Goal: Find specific page/section: Find specific page/section

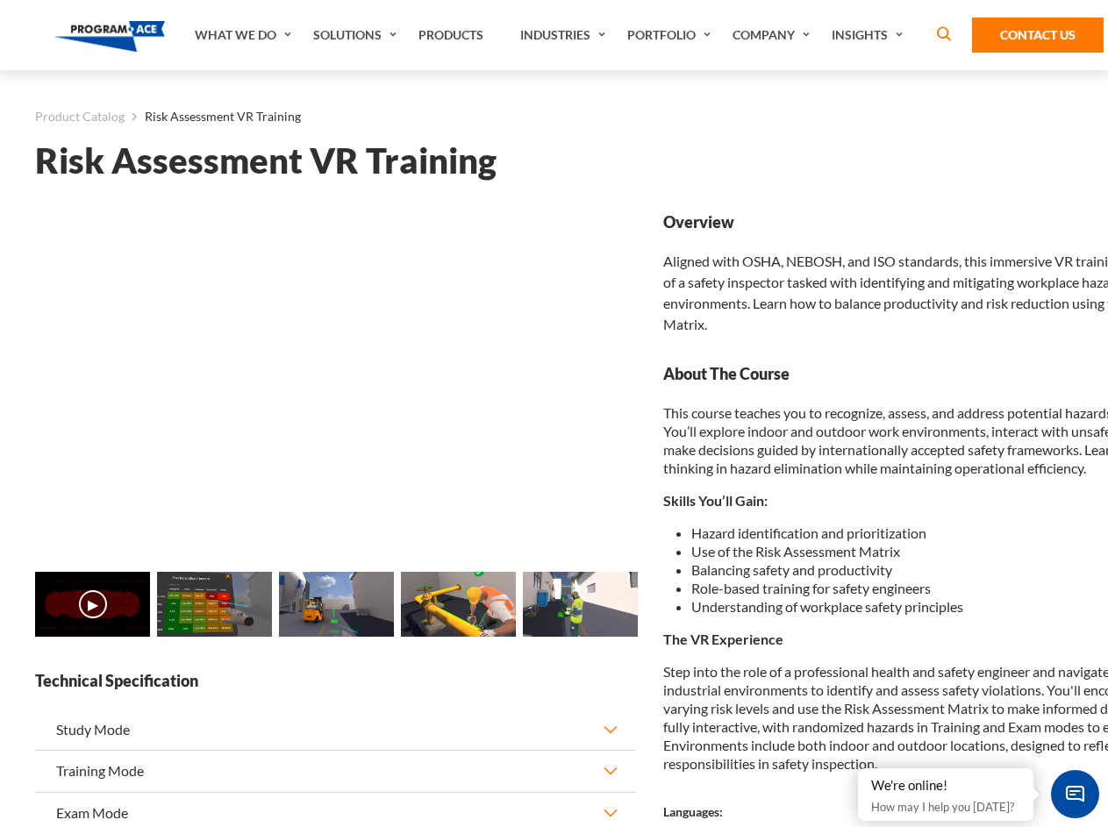
click at [357, 35] on link "Solutions" at bounding box center [356, 35] width 105 height 70
click at [0, 0] on div "AI & Computer Vision Solutions Computer Vision Quality Control AI tools for fas…" at bounding box center [0, 0] width 0 height 0
click at [0, 0] on div "AI & Computer Vision Solutions Virtual Training Solutions Virtual Tour Solution…" at bounding box center [0, 0] width 0 height 0
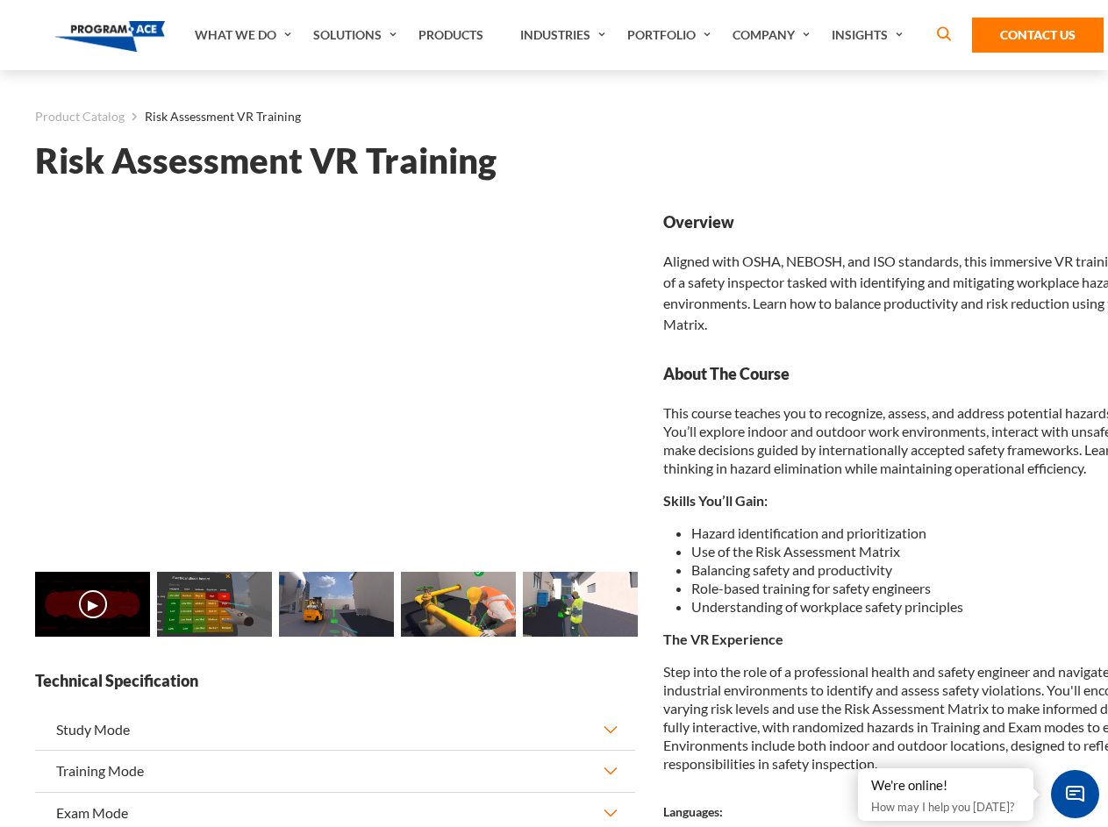
click at [0, 0] on div "AI & Computer Vision Solutions Virtual Training Solutions Virtual Tour Solution…" at bounding box center [0, 0] width 0 height 0
click at [0, 0] on div "AI & Computer Vision Solutions Computer Vision Quality Control AI tools for fas…" at bounding box center [0, 0] width 0 height 0
